Goal: Information Seeking & Learning: Learn about a topic

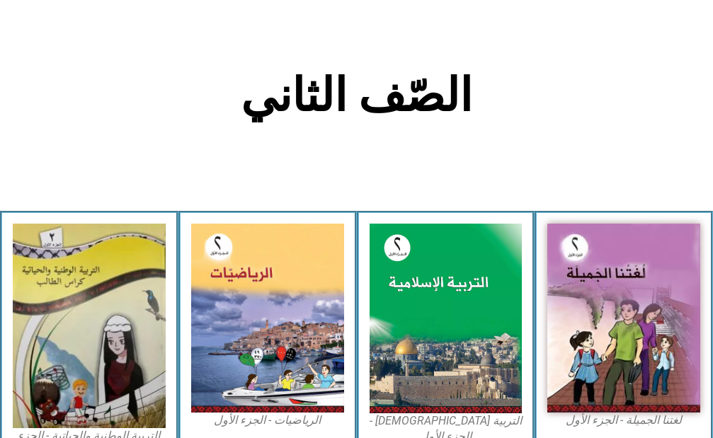
scroll to position [354, 0]
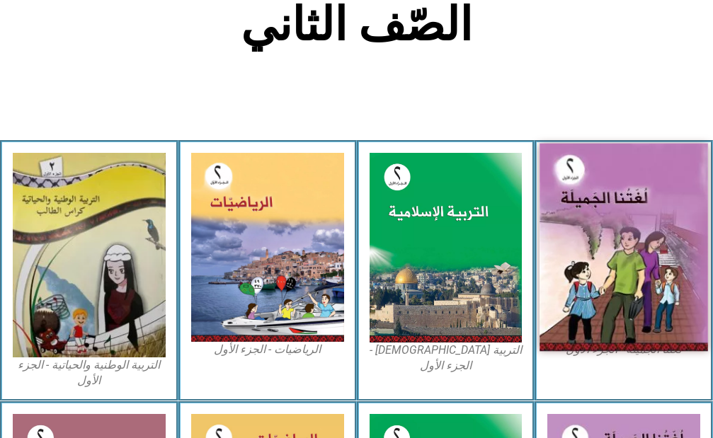
click at [649, 207] on img at bounding box center [623, 247] width 168 height 208
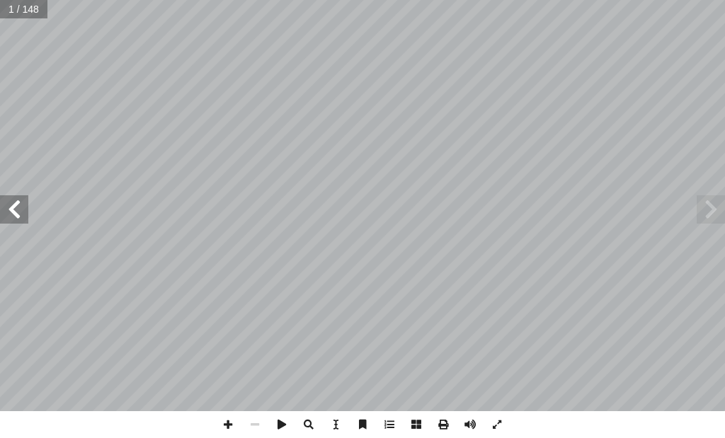
click at [14, 208] on span at bounding box center [14, 209] width 28 height 28
click at [15, 207] on span at bounding box center [14, 209] width 28 height 28
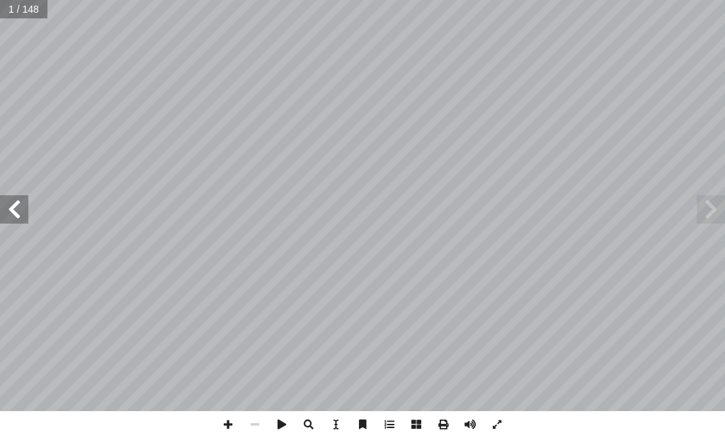
click at [15, 205] on span at bounding box center [14, 209] width 28 height 28
click at [15, 200] on span at bounding box center [14, 209] width 28 height 28
click at [15, 198] on span at bounding box center [14, 209] width 28 height 28
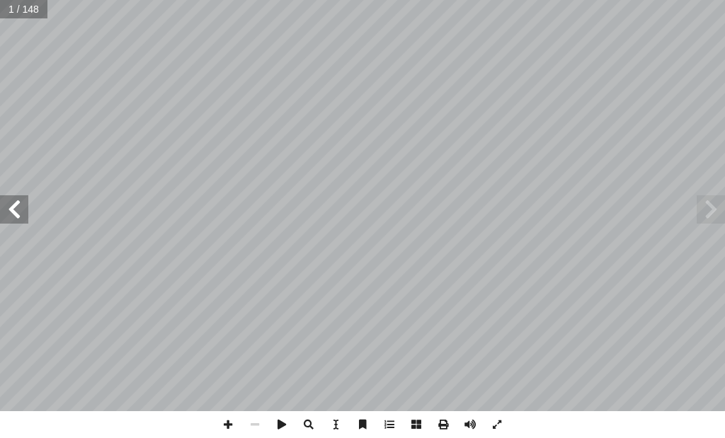
click at [15, 198] on span at bounding box center [14, 209] width 28 height 28
click at [15, 218] on span at bounding box center [14, 209] width 28 height 28
click at [11, 212] on span at bounding box center [14, 209] width 28 height 28
click at [715, 207] on span at bounding box center [711, 209] width 28 height 28
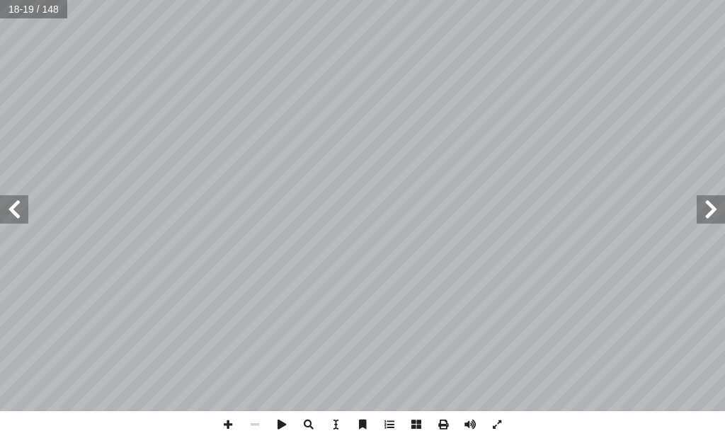
click at [715, 207] on span at bounding box center [711, 209] width 28 height 28
click at [13, 215] on span at bounding box center [14, 209] width 28 height 28
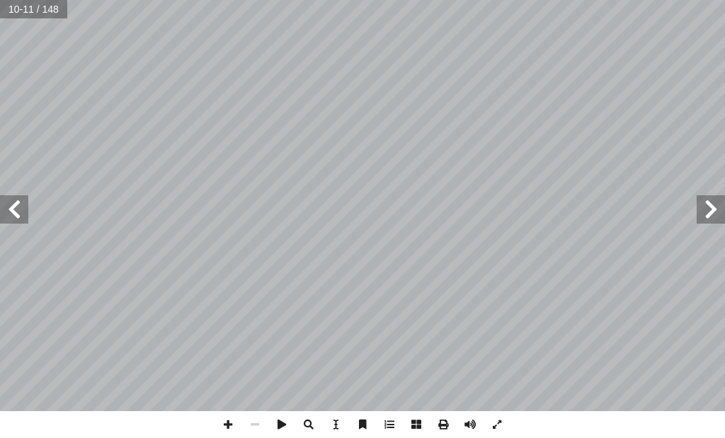
click at [13, 215] on span at bounding box center [14, 209] width 28 height 28
click at [709, 199] on span at bounding box center [711, 209] width 28 height 28
click at [498, 423] on span at bounding box center [497, 424] width 27 height 27
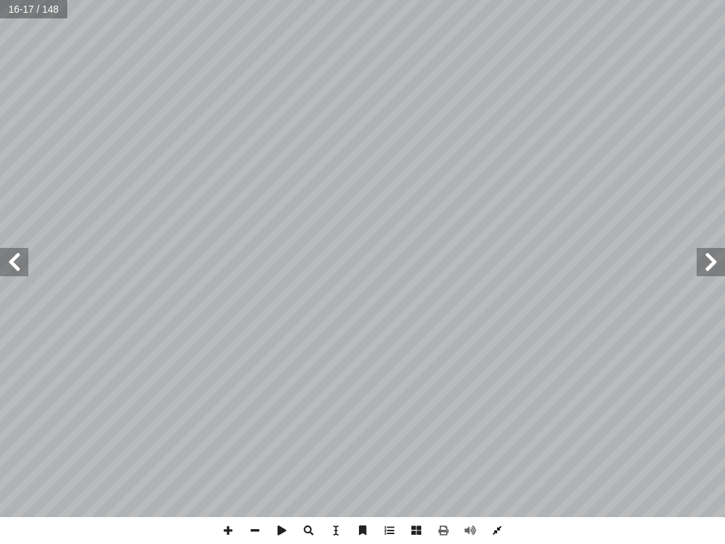
click at [491, 438] on span at bounding box center [497, 530] width 27 height 27
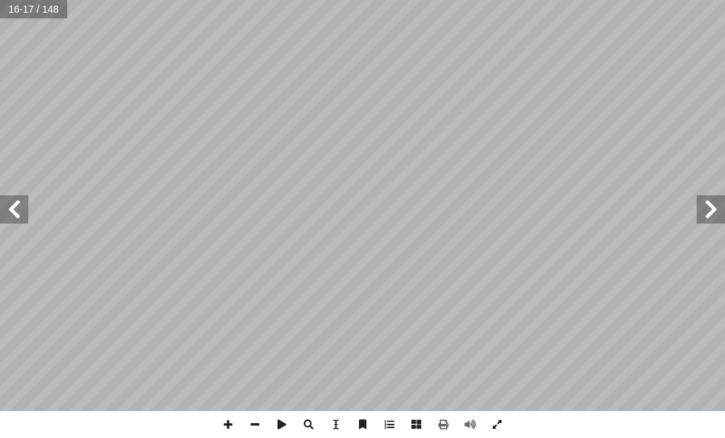
click at [500, 425] on span at bounding box center [497, 424] width 27 height 27
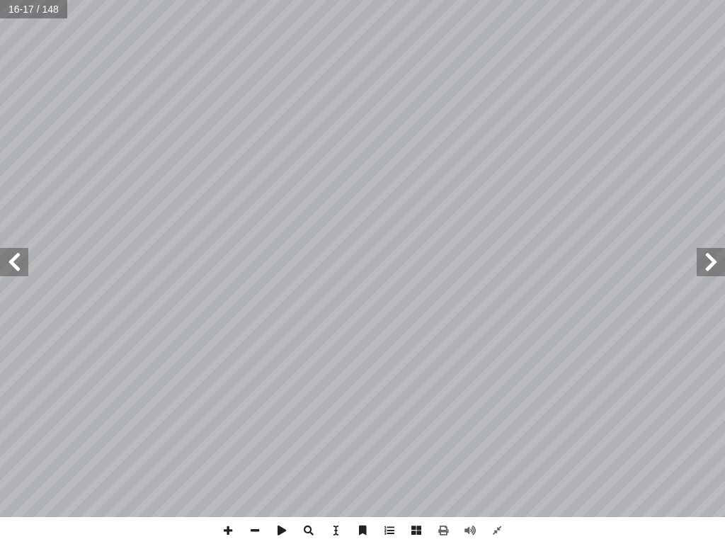
click at [25, 262] on span at bounding box center [14, 262] width 28 height 28
click at [718, 259] on span at bounding box center [711, 262] width 28 height 28
click at [13, 270] on span at bounding box center [14, 262] width 28 height 28
click at [712, 256] on span at bounding box center [711, 262] width 28 height 28
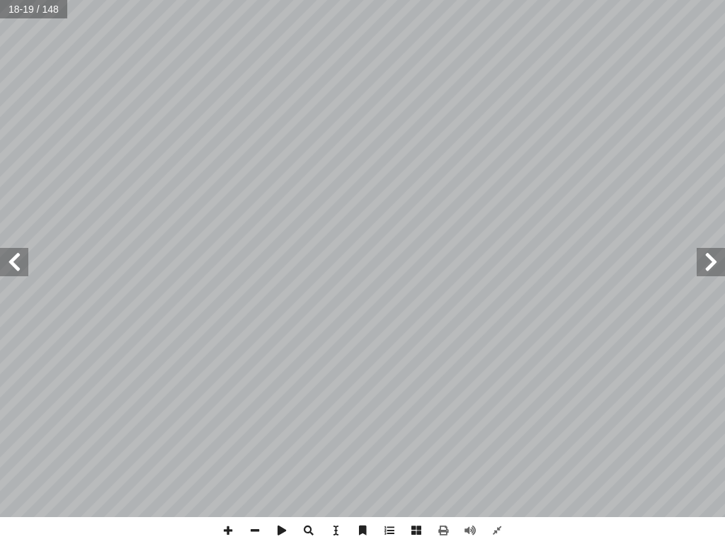
click at [14, 274] on span at bounding box center [14, 262] width 28 height 28
click at [18, 269] on span at bounding box center [14, 262] width 28 height 28
drag, startPoint x: 0, startPoint y: 542, endPoint x: 25, endPoint y: 543, distance: 25.5
click at [25, 438] on div "١٨ ُ ة َ راء ِ ق ْ ال : أ ا َ ر ْ ق َ ن ُ ة َ غير َّ الص ُ ة َ ام ّ س َّ الر َ …" at bounding box center [362, 272] width 725 height 544
click at [497, 438] on span at bounding box center [497, 530] width 27 height 27
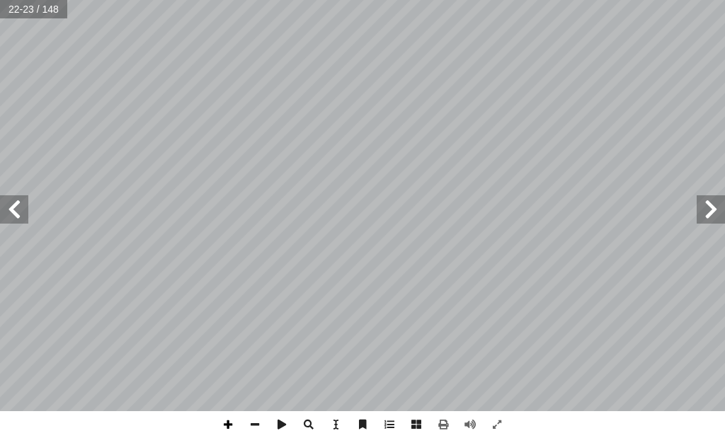
click at [232, 427] on span at bounding box center [228, 424] width 27 height 27
click at [250, 424] on span at bounding box center [254, 424] width 27 height 27
click at [228, 425] on span at bounding box center [228, 424] width 27 height 27
click at [256, 425] on span at bounding box center [254, 424] width 27 height 27
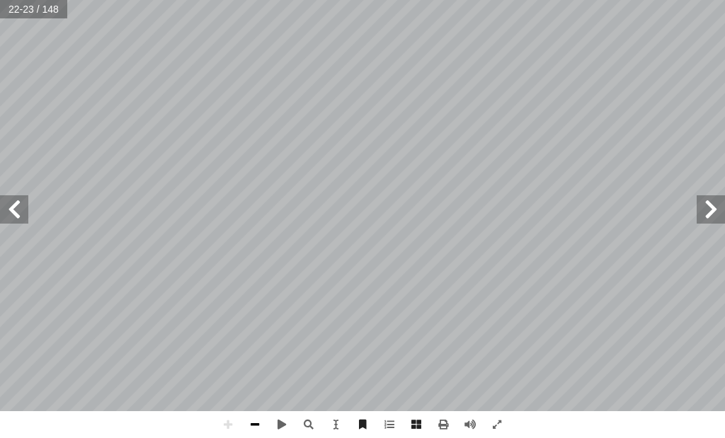
click at [261, 423] on span at bounding box center [254, 424] width 27 height 27
click at [228, 422] on span at bounding box center [228, 424] width 27 height 27
click at [229, 422] on span at bounding box center [228, 424] width 27 height 27
click at [17, 204] on span at bounding box center [14, 209] width 28 height 28
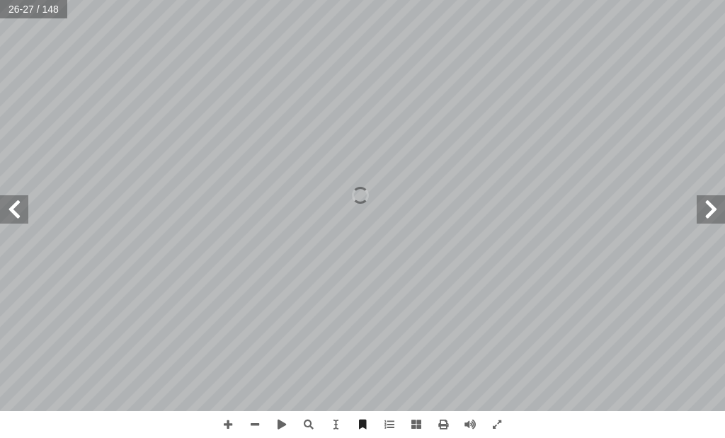
click at [720, 208] on span at bounding box center [711, 209] width 28 height 28
click at [711, 211] on span at bounding box center [711, 209] width 28 height 28
